Goal: Task Accomplishment & Management: Use online tool/utility

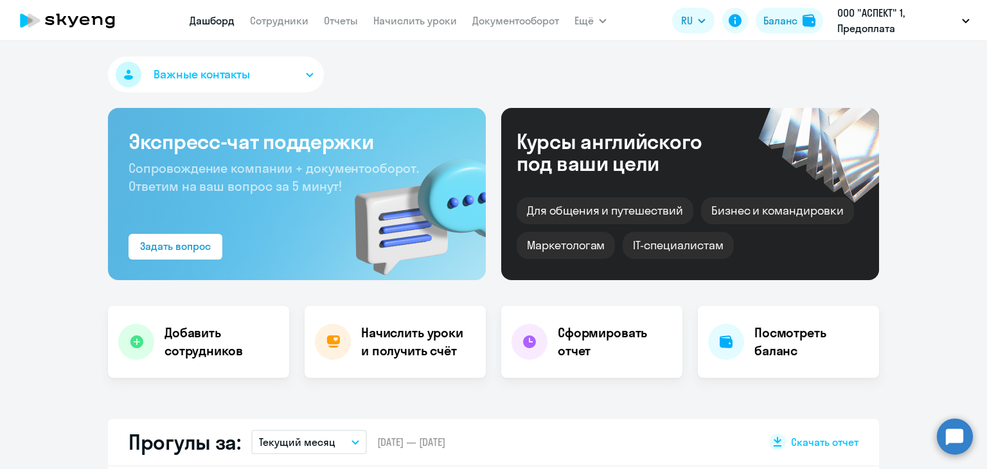
click at [401, 13] on app-menu-item-link "Начислить уроки" at bounding box center [416, 21] width 84 height 16
click at [405, 13] on app-menu-item-link "Начислить уроки" at bounding box center [416, 21] width 84 height 16
click at [410, 23] on link "Начислить уроки" at bounding box center [416, 20] width 84 height 13
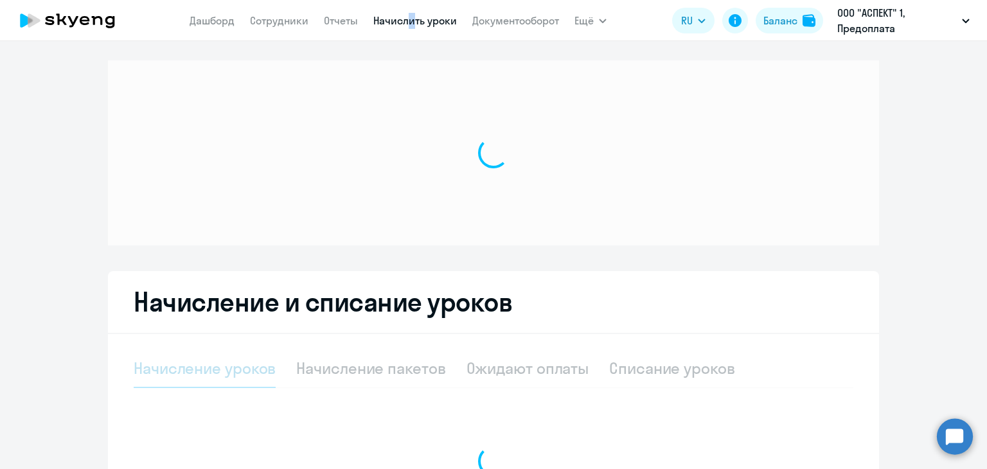
select select "10"
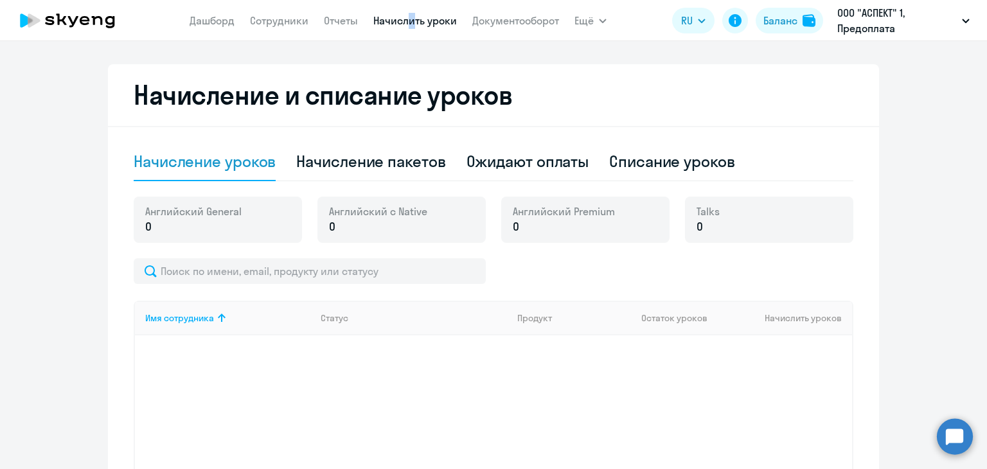
scroll to position [321, 0]
click at [368, 164] on div "Начисление пакетов" at bounding box center [370, 161] width 149 height 21
select select "10"
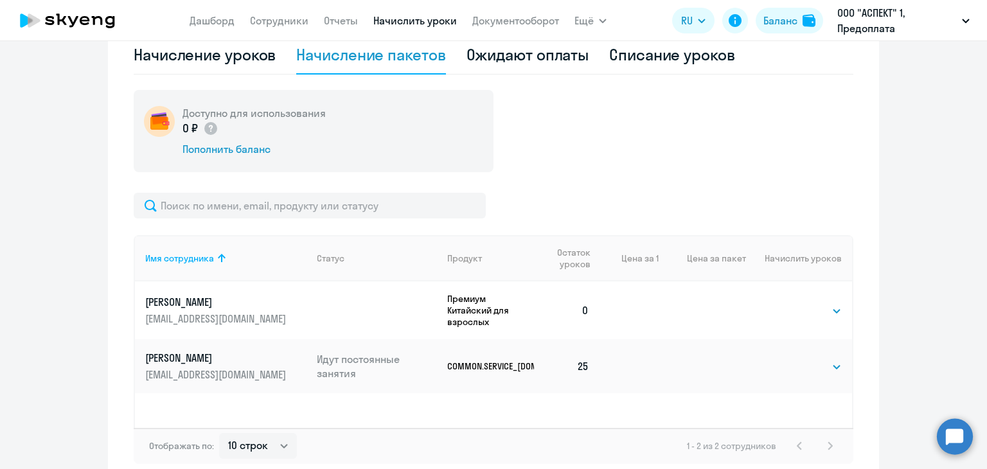
scroll to position [450, 0]
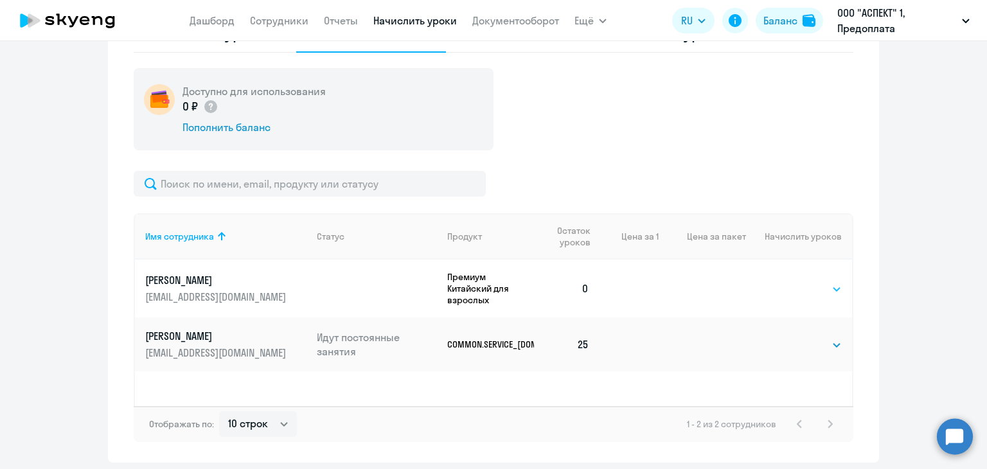
click at [802, 283] on select "Выбрать 4 8 16 32 64 96 128" at bounding box center [815, 289] width 53 height 15
click at [863, 175] on div "Начисление и списание уроков Начисление уроков Начисление пакетов Ожидают оплат…" at bounding box center [493, 199] width 771 height 527
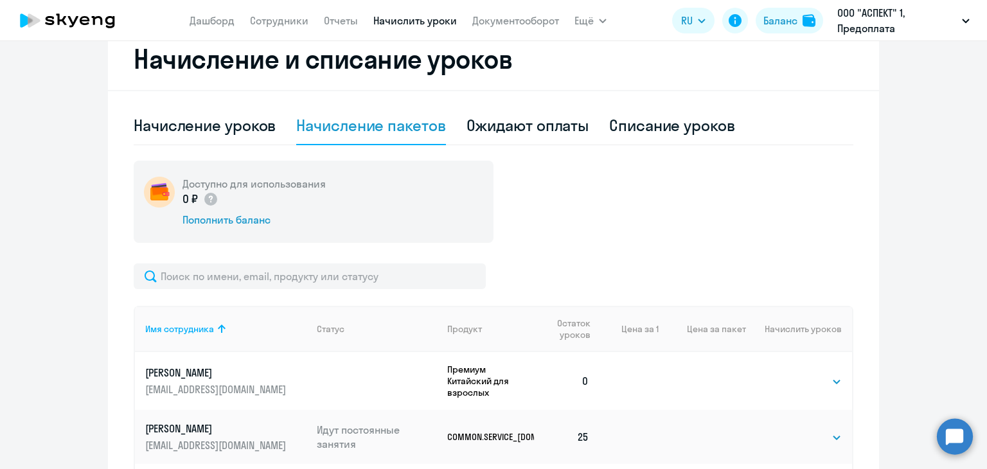
scroll to position [257, 0]
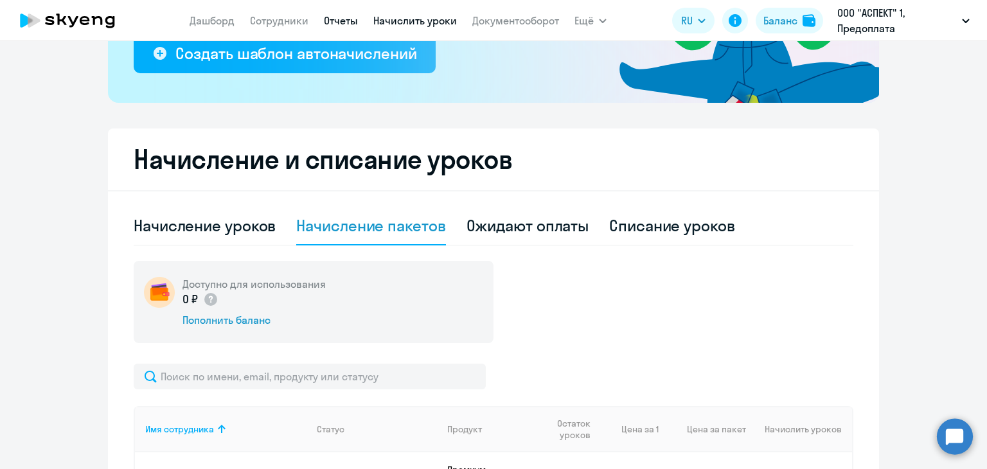
click at [348, 15] on link "Отчеты" at bounding box center [341, 20] width 34 height 13
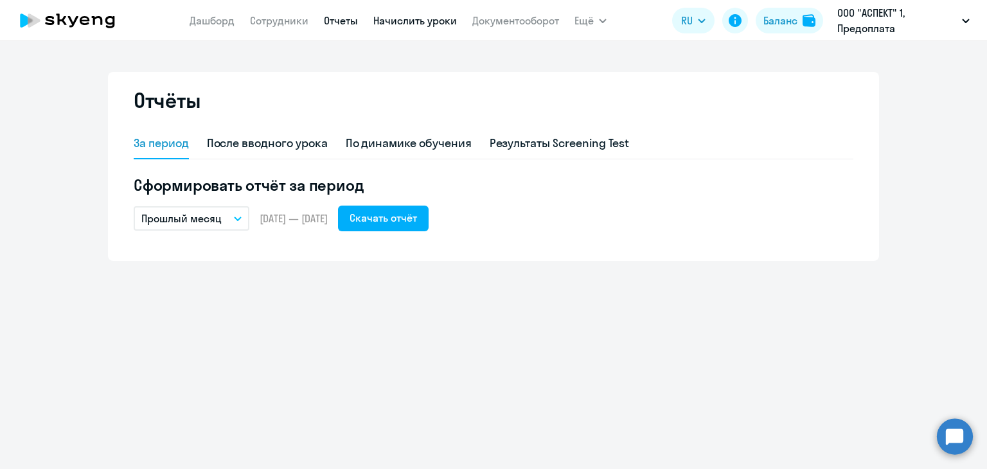
click at [398, 26] on link "Начислить уроки" at bounding box center [416, 20] width 84 height 13
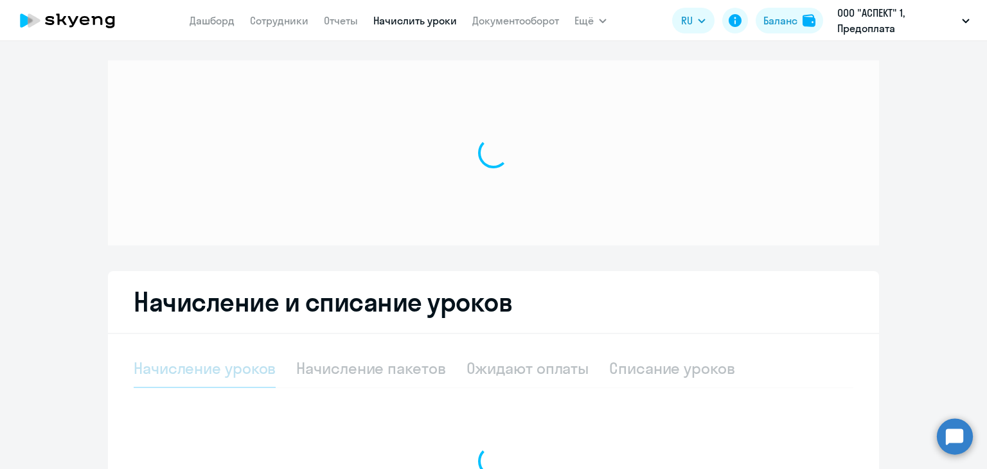
select select "10"
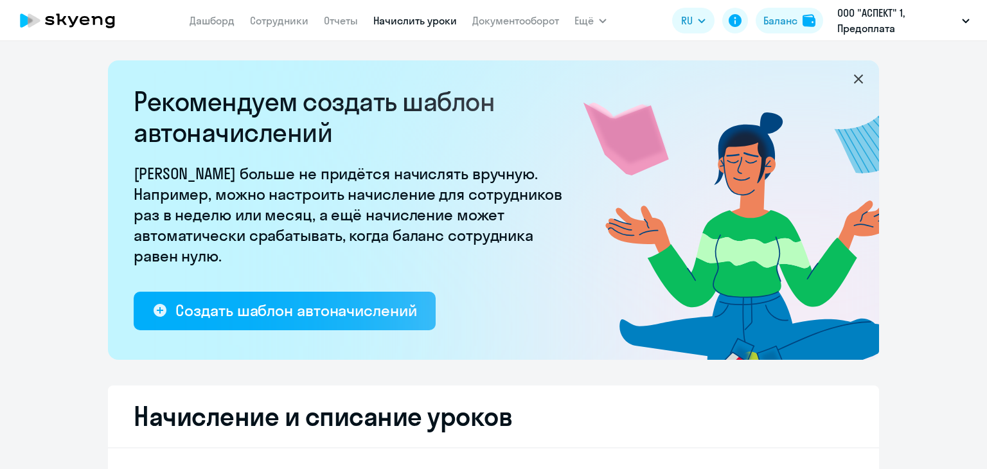
select select "10"
